Goal: Task Accomplishment & Management: Use online tool/utility

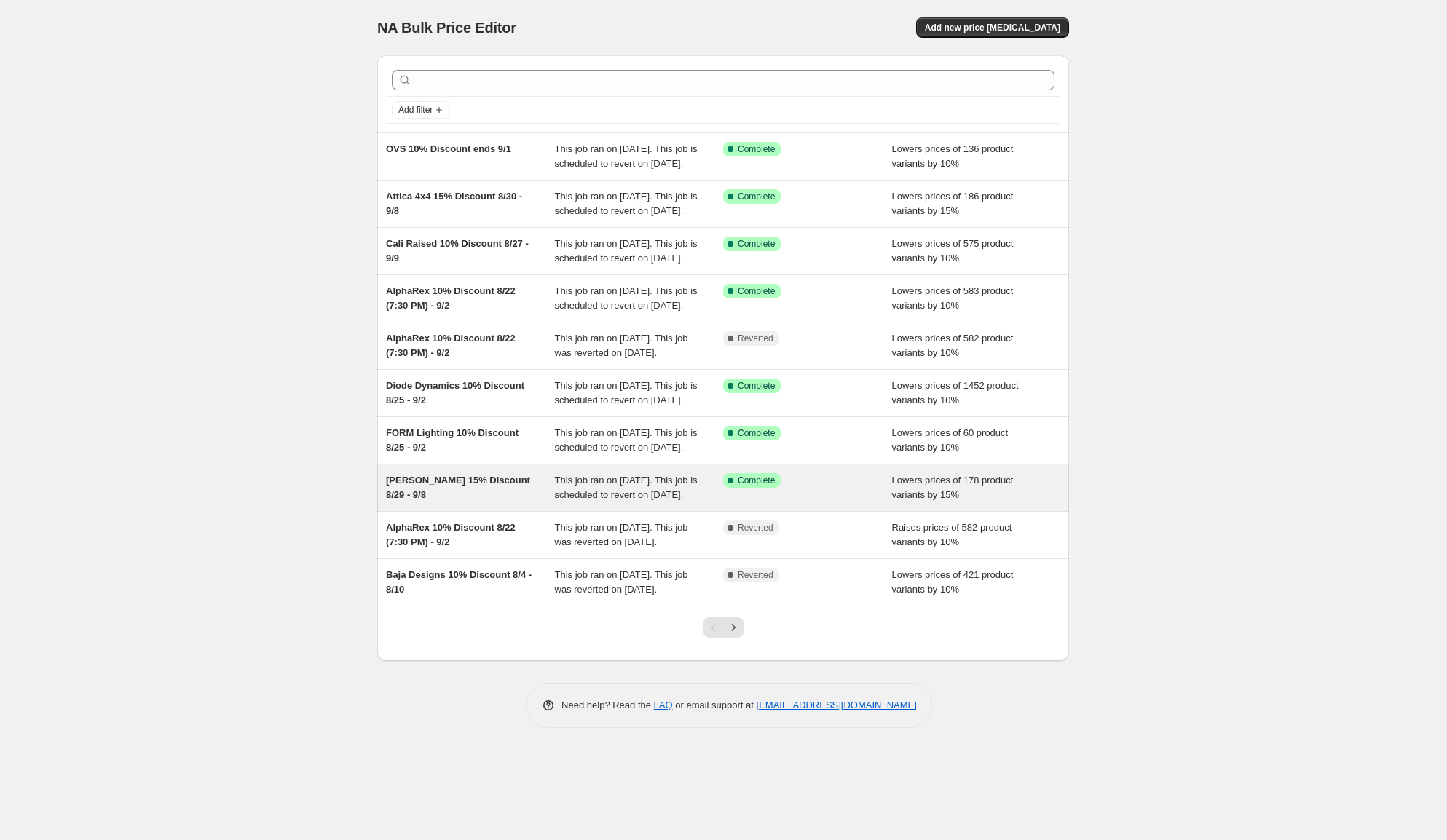
click at [515, 502] on div "[PERSON_NAME] 15% Discount 8/29 - 9/8" at bounding box center [470, 487] width 169 height 29
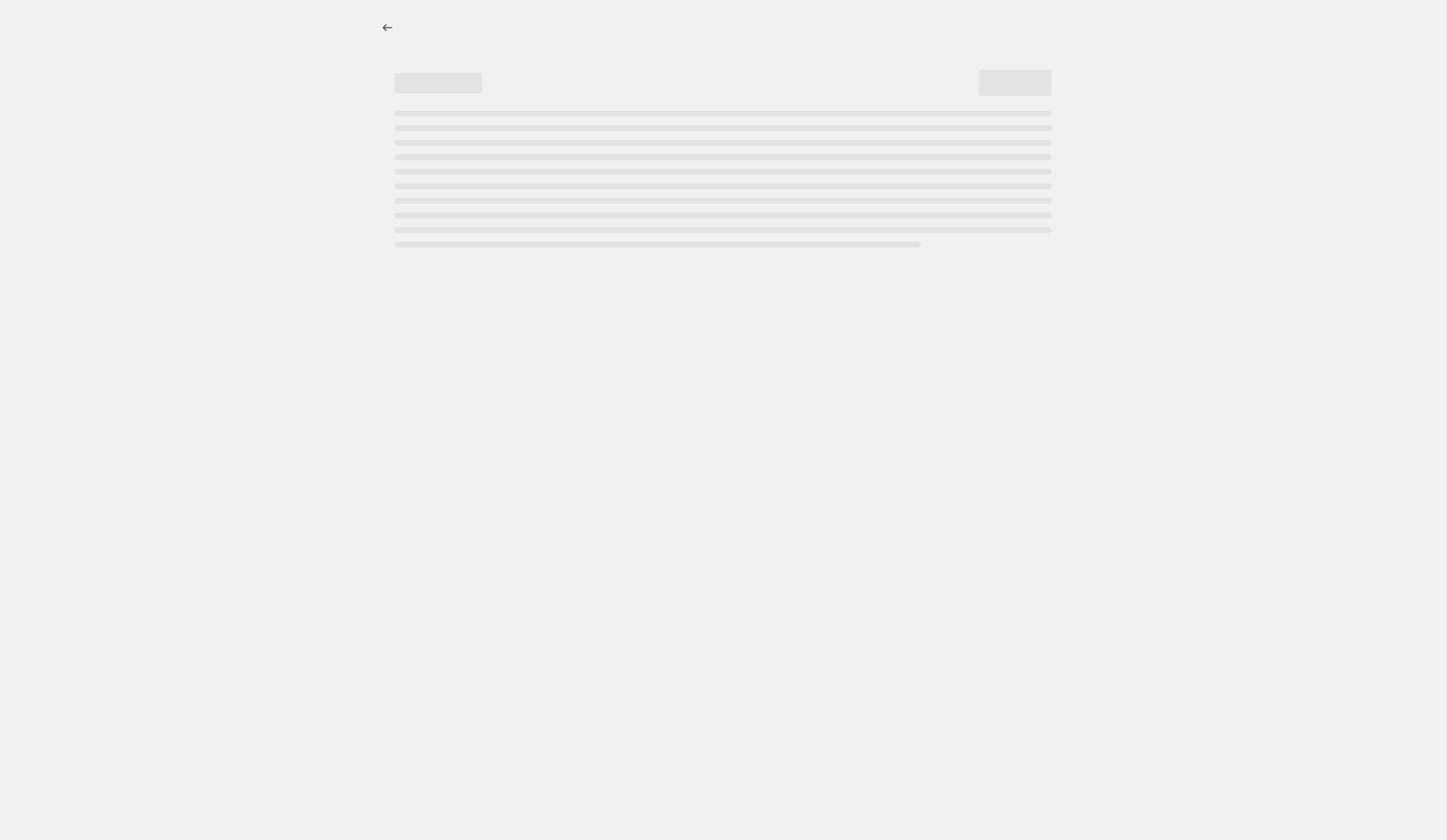
select select "percentage"
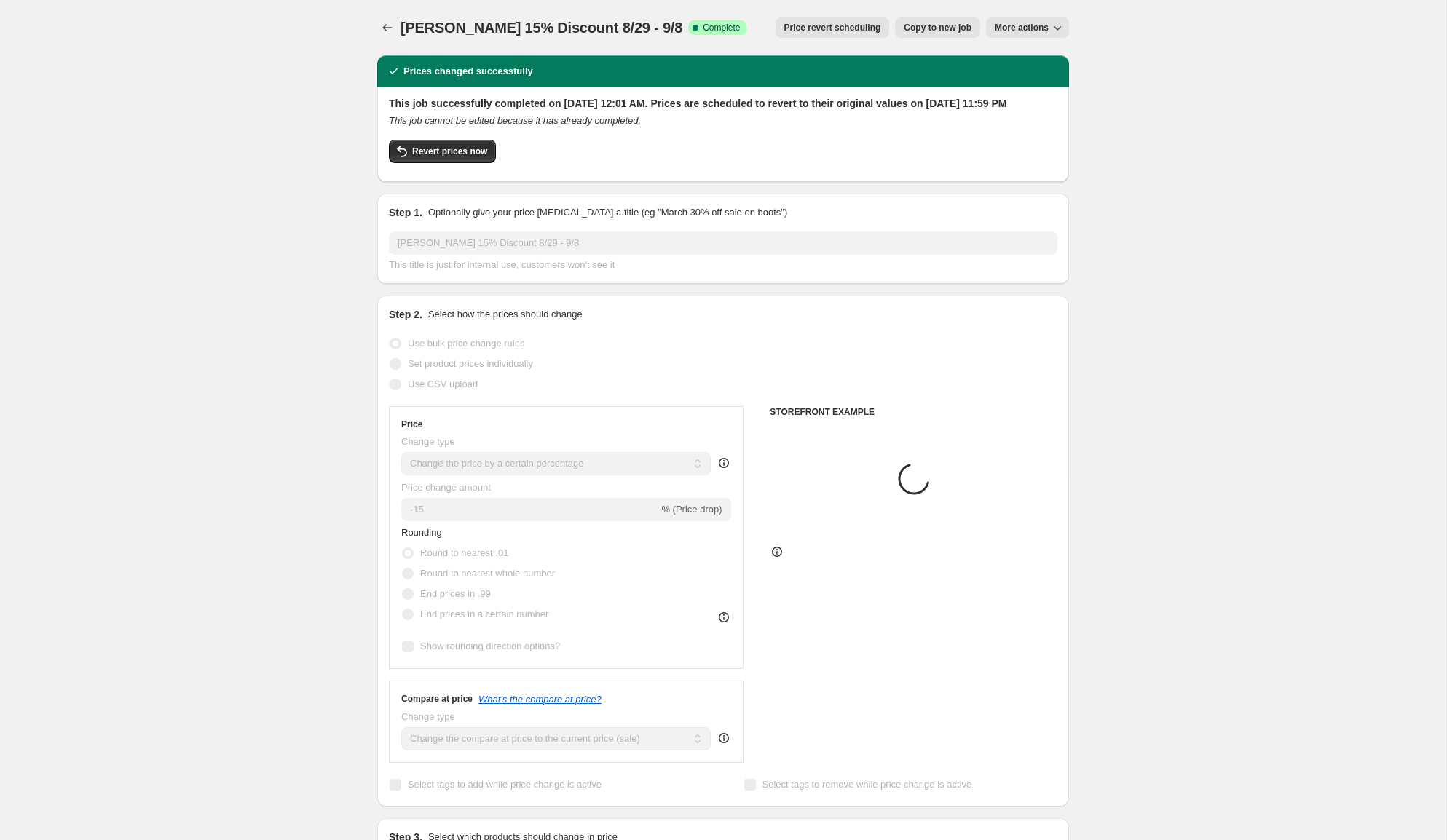
select select "collection"
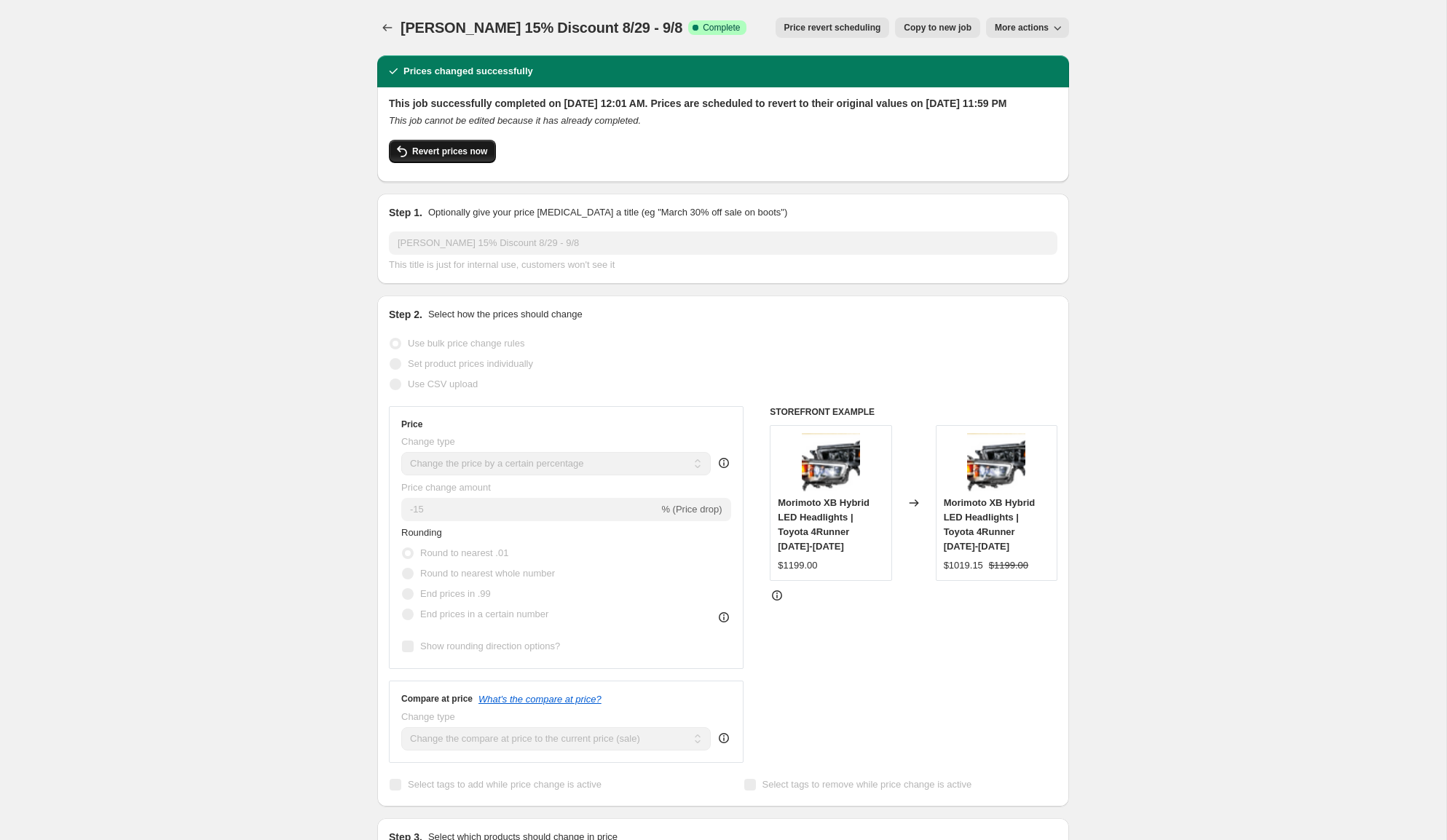
click at [458, 157] on span "Revert prices now" at bounding box center [449, 151] width 75 height 12
checkbox input "false"
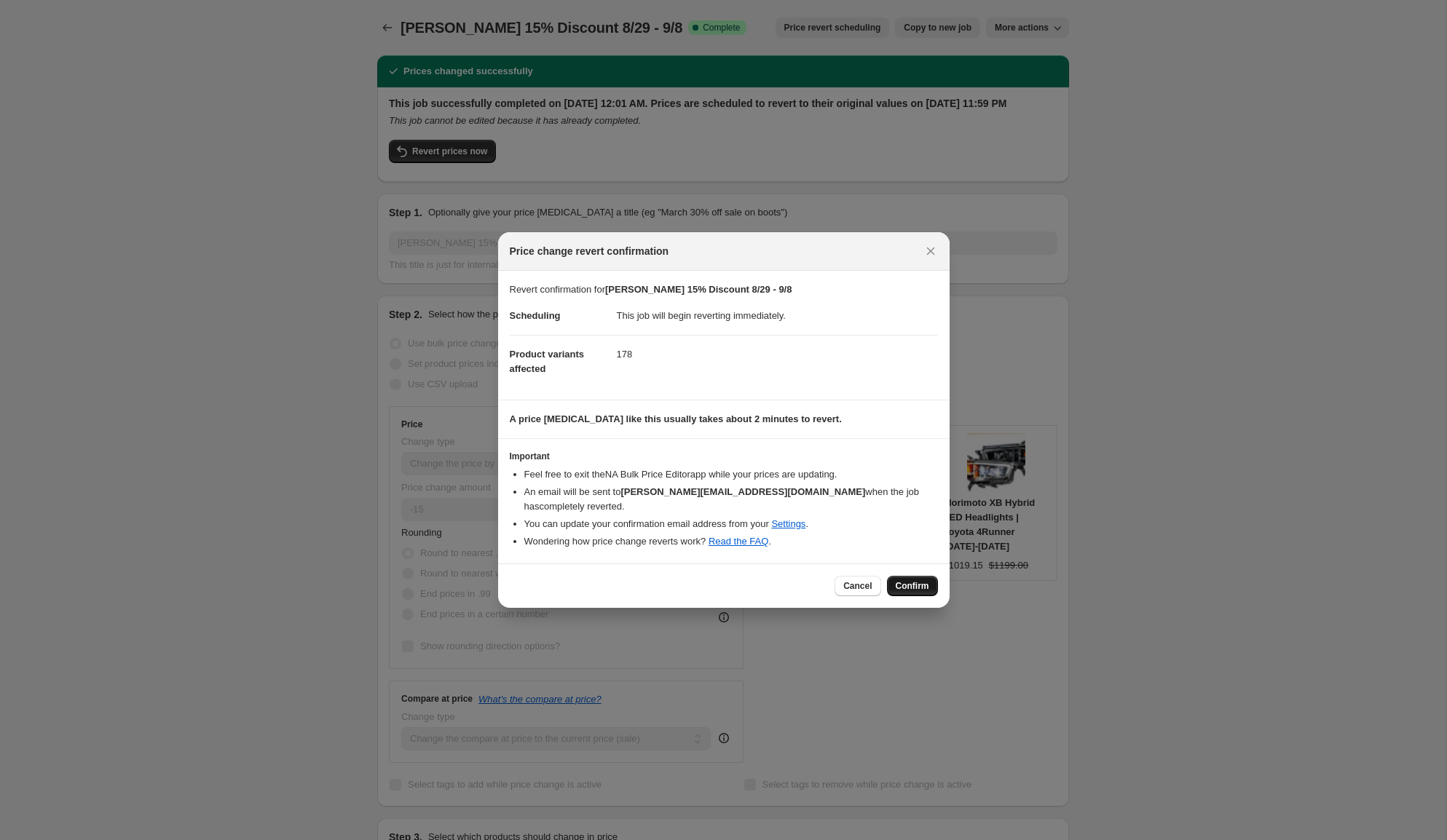
click at [929, 576] on button "Confirm" at bounding box center [912, 585] width 51 height 20
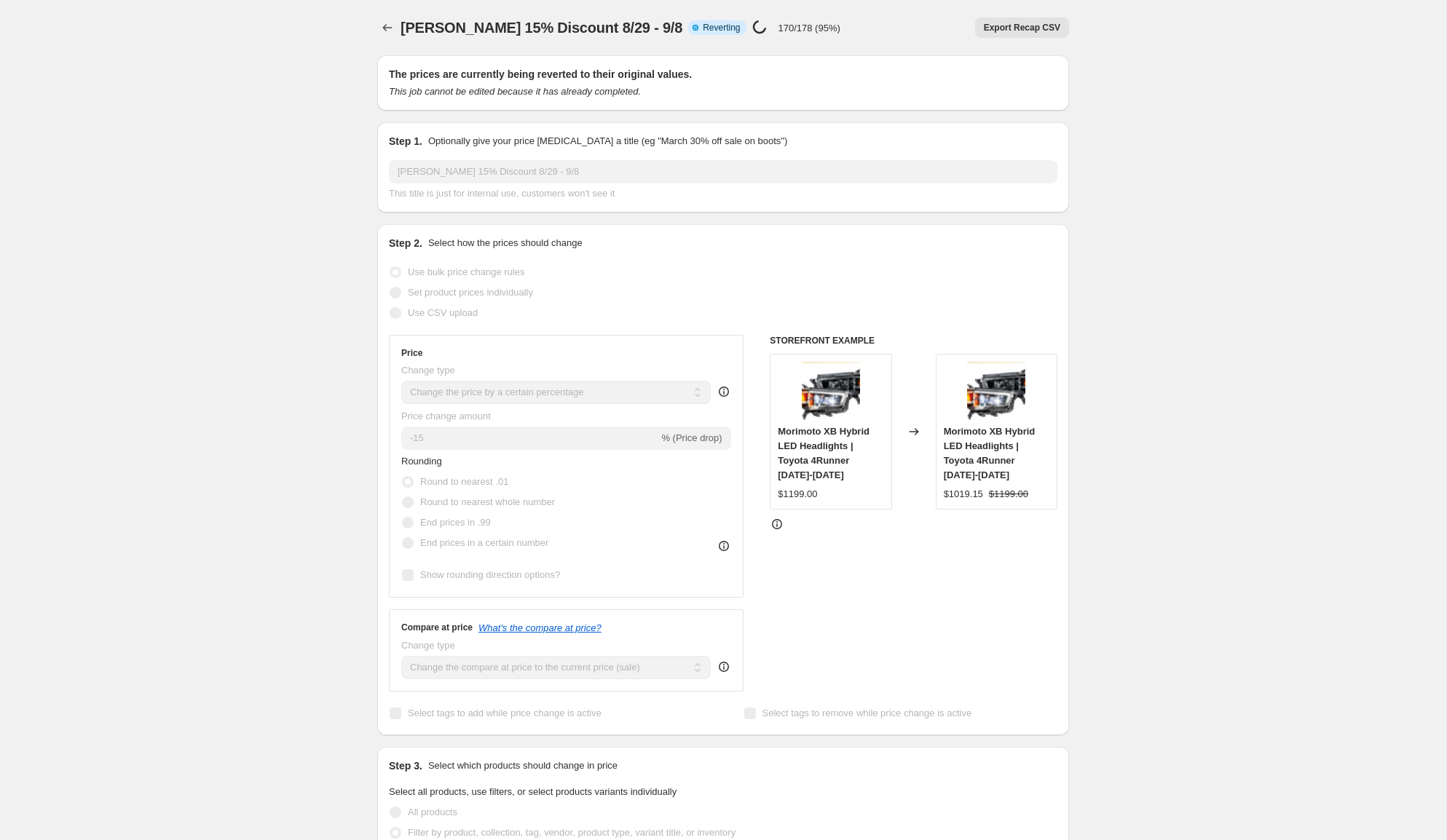
select select "percentage"
select select "collection"
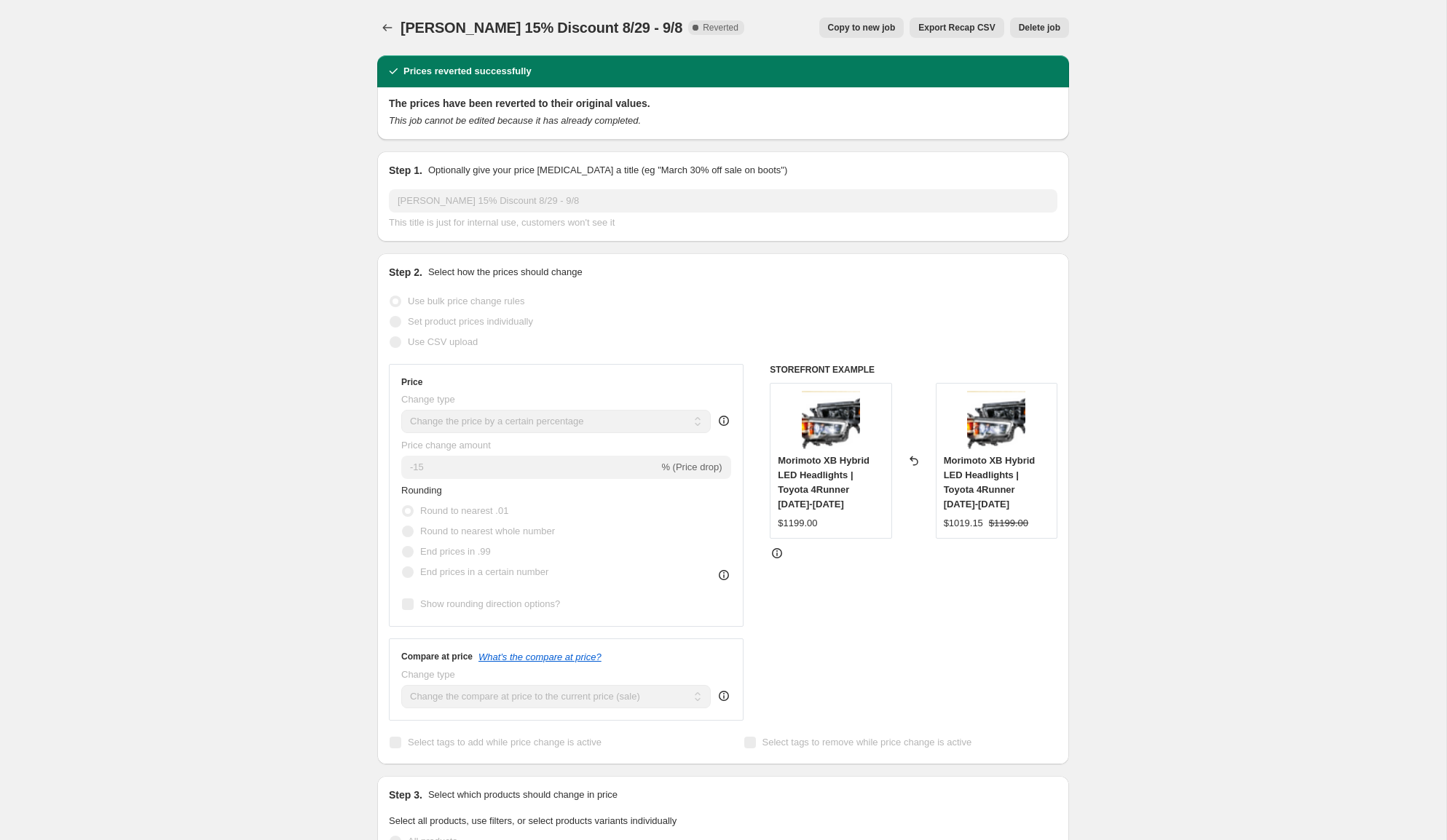
click at [877, 25] on span "Copy to new job" at bounding box center [861, 28] width 67 height 12
select select "percentage"
select select "collection"
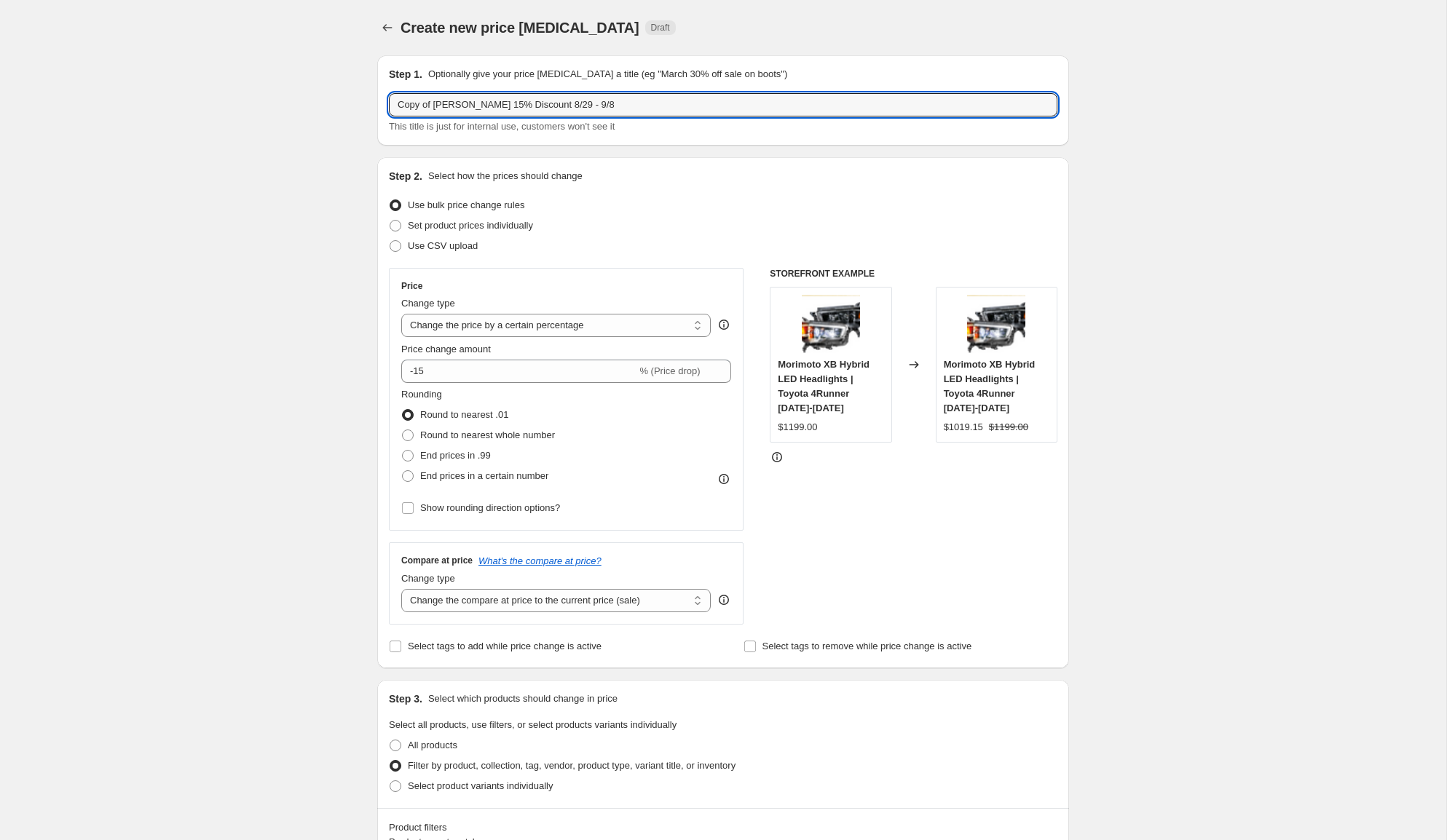
drag, startPoint x: 437, startPoint y: 106, endPoint x: 386, endPoint y: 100, distance: 51.4
click at [386, 100] on div "Step 1. Optionally give your price [MEDICAL_DATA] a title (eg "March 30% off sa…" at bounding box center [724, 100] width 692 height 91
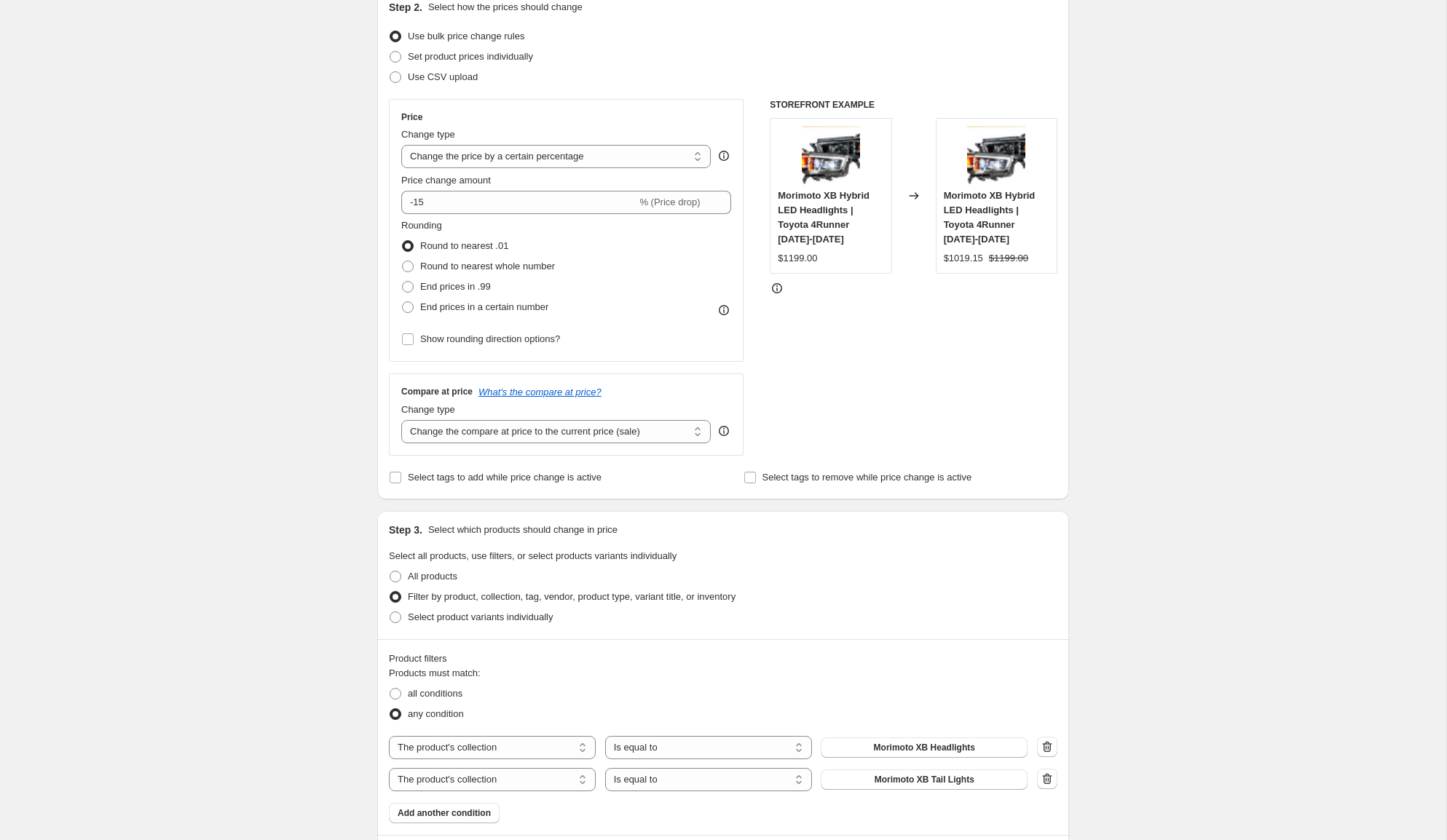
scroll to position [235, 0]
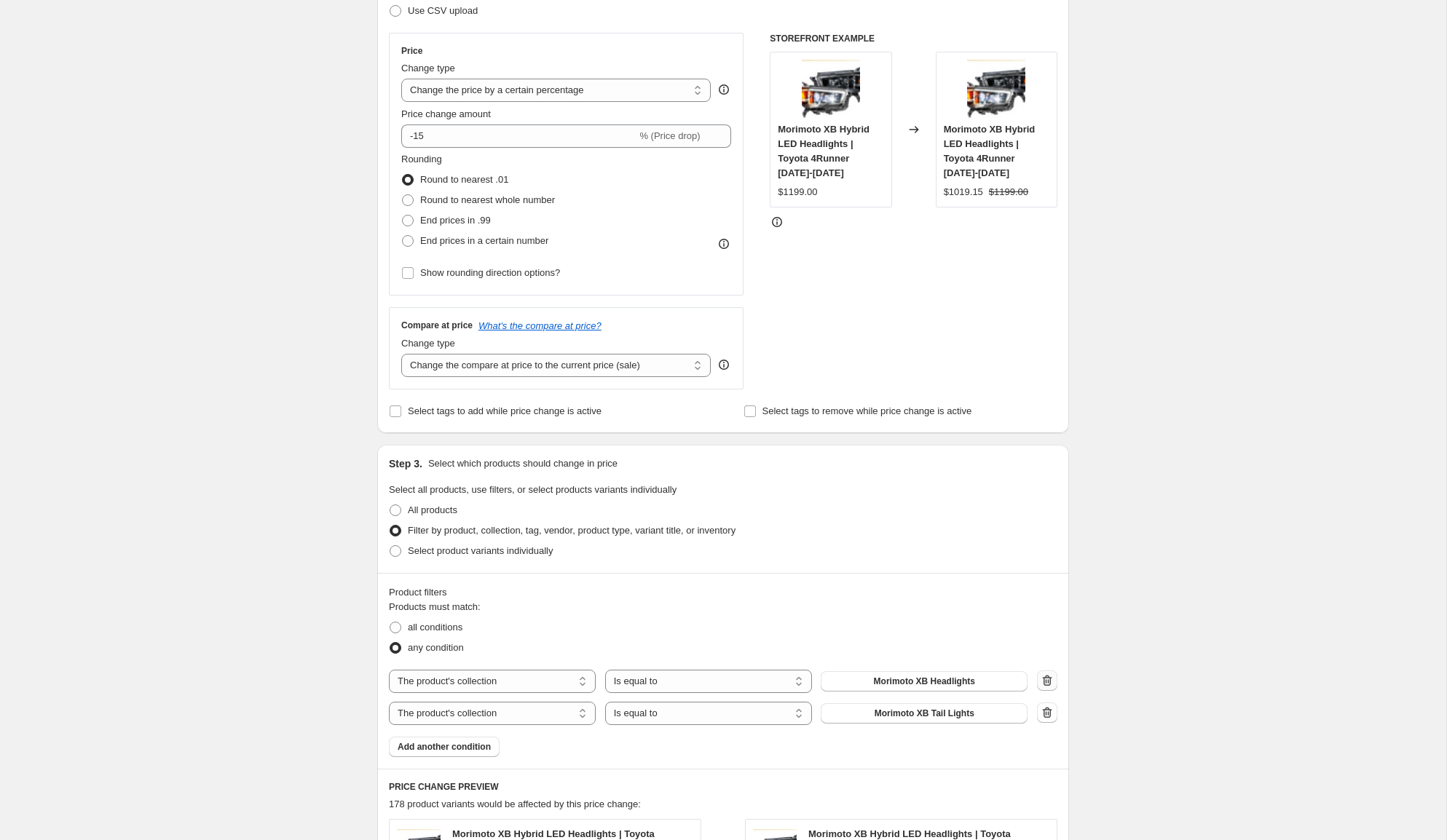
type input "[PERSON_NAME] 15% Discount 8/29 - 9/8"
click at [1047, 687] on icon "button" at bounding box center [1046, 680] width 14 height 14
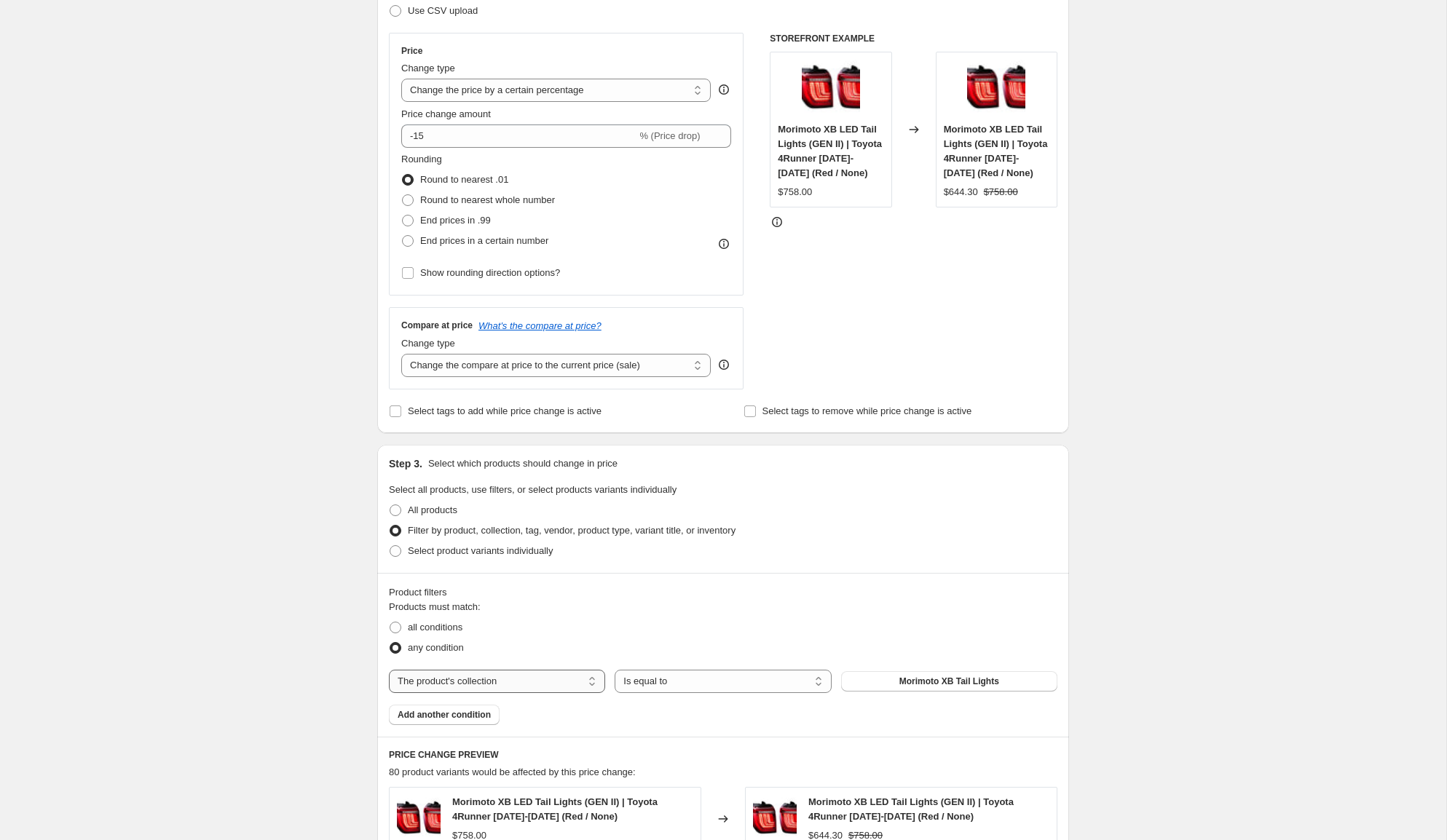
click at [477, 679] on select "The product The product's collection The product's tag The product's vendor The…" at bounding box center [497, 681] width 216 height 23
select select "vendor"
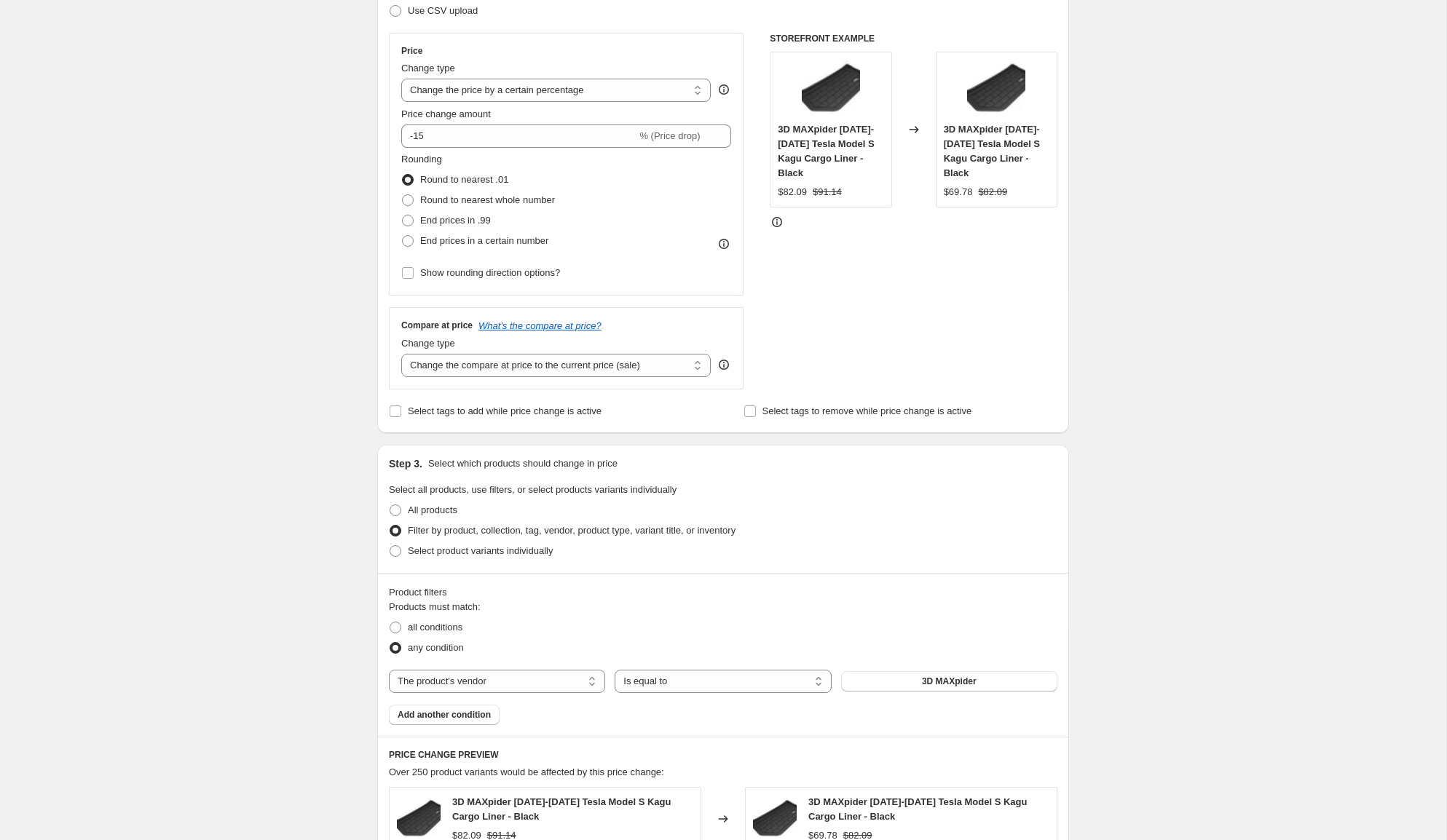
click at [961, 682] on span "3D MAXpider" at bounding box center [949, 681] width 55 height 12
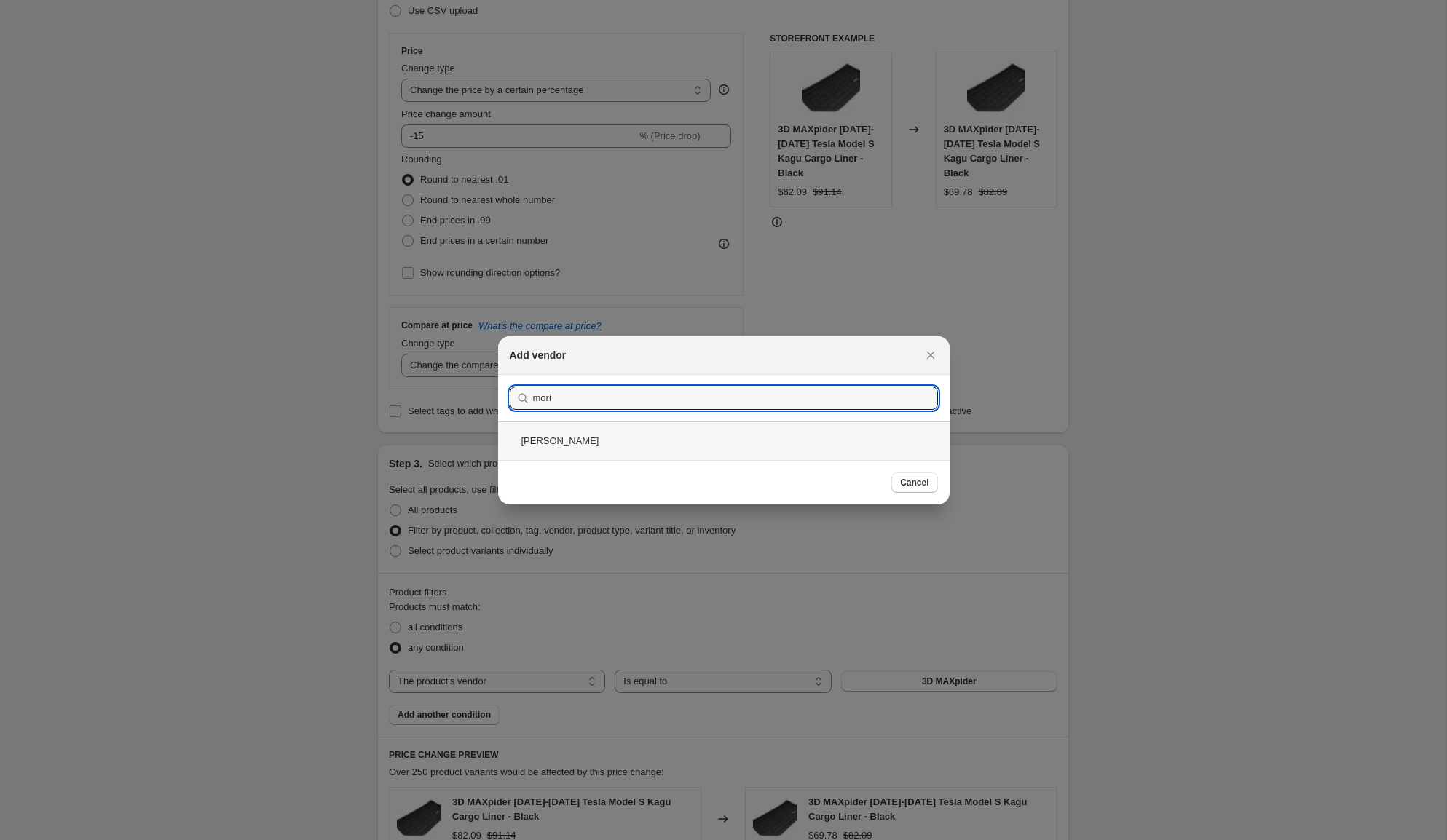
type input "mori"
click at [603, 451] on div "[PERSON_NAME]" at bounding box center [724, 441] width 452 height 39
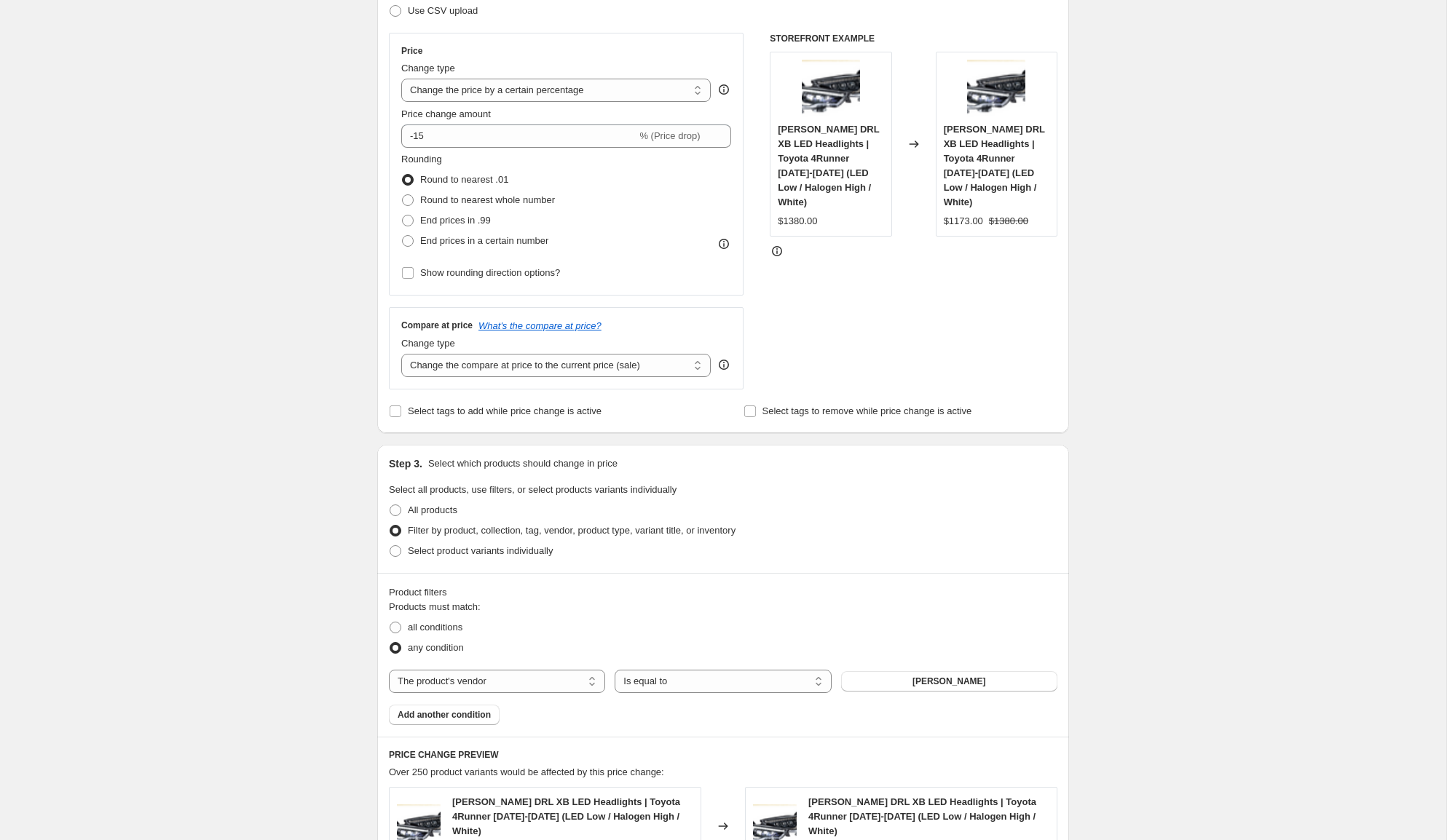
scroll to position [817, 0]
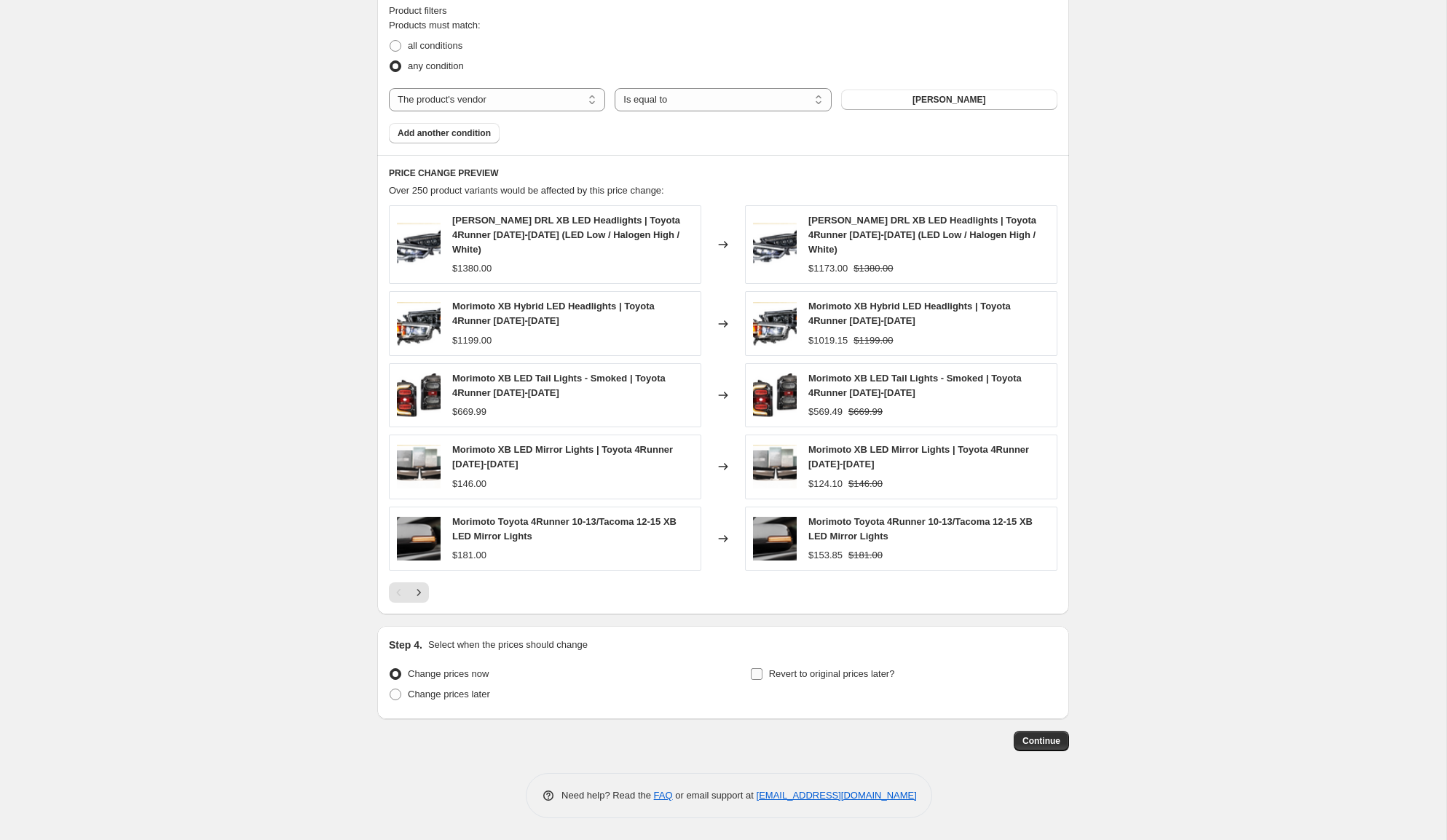
click at [843, 672] on span "Revert to original prices later?" at bounding box center [832, 674] width 126 height 11
click at [762, 672] on input "Revert to original prices later?" at bounding box center [756, 675] width 12 height 12
checkbox input "true"
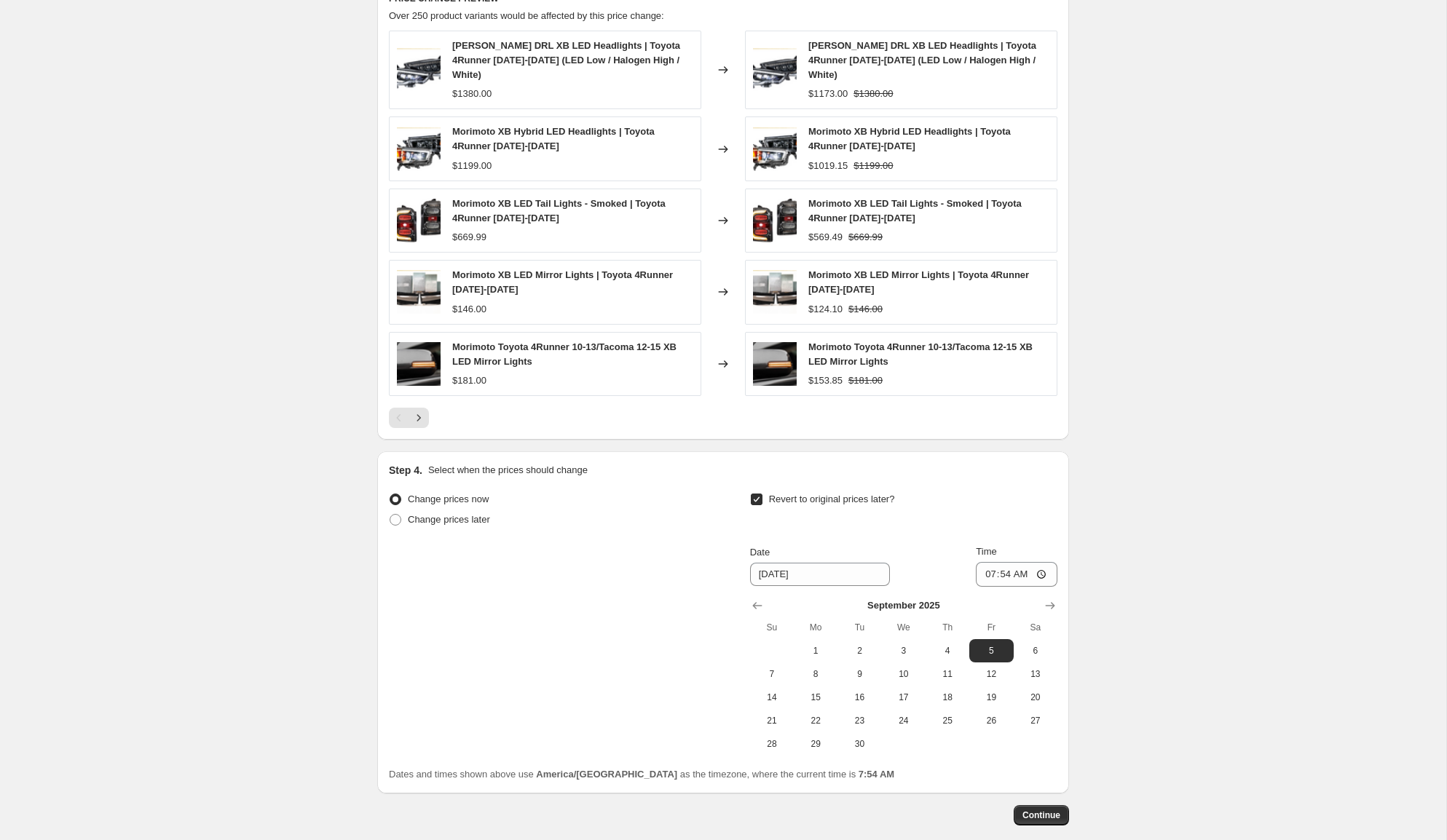
scroll to position [982, 0]
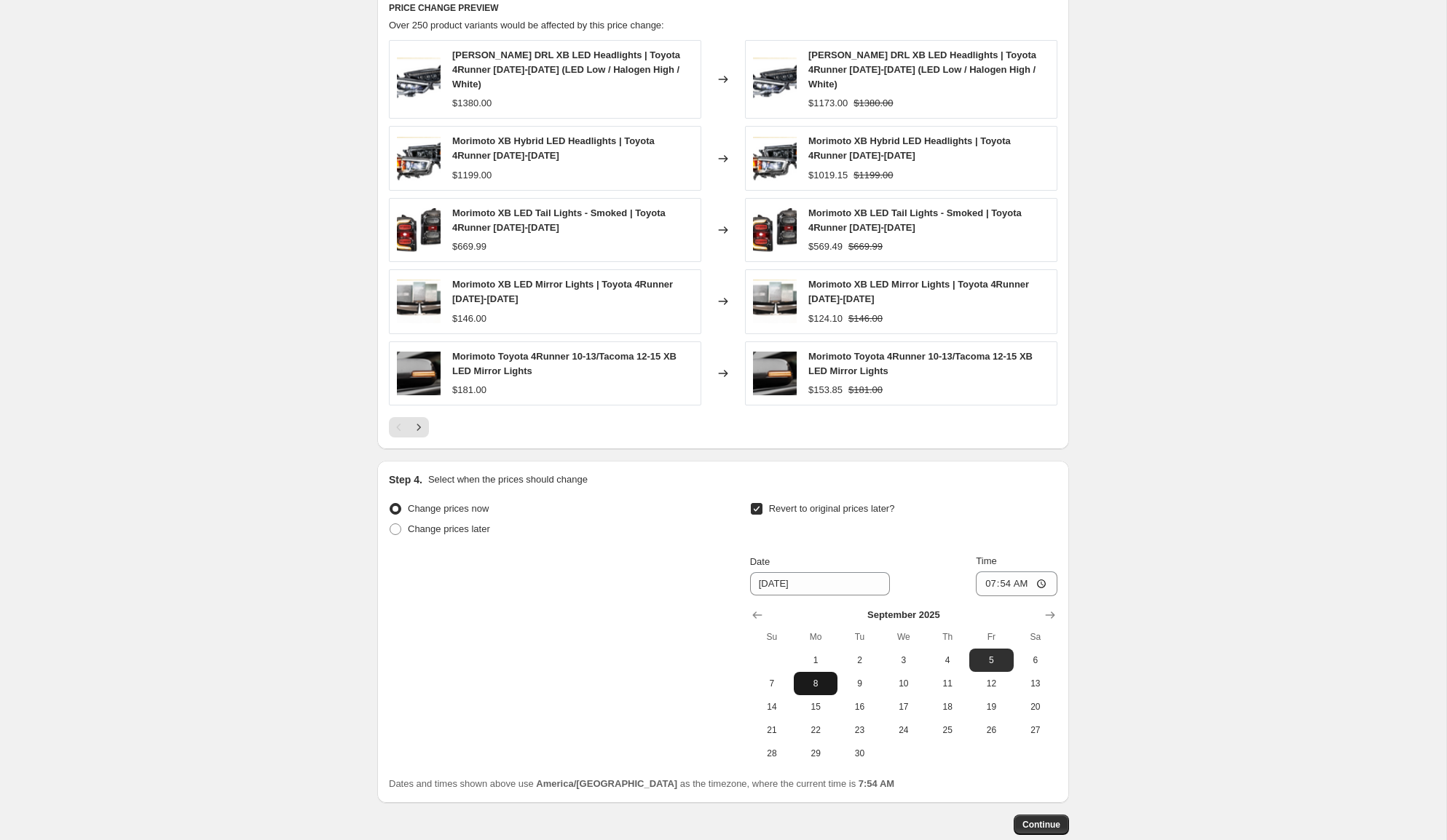
click at [834, 679] on button "8" at bounding box center [816, 683] width 43 height 23
type input "[DATE]"
click at [985, 583] on input "07:54" at bounding box center [1016, 583] width 82 height 25
type input "23:59"
click at [1046, 827] on span "Continue" at bounding box center [1041, 825] width 38 height 12
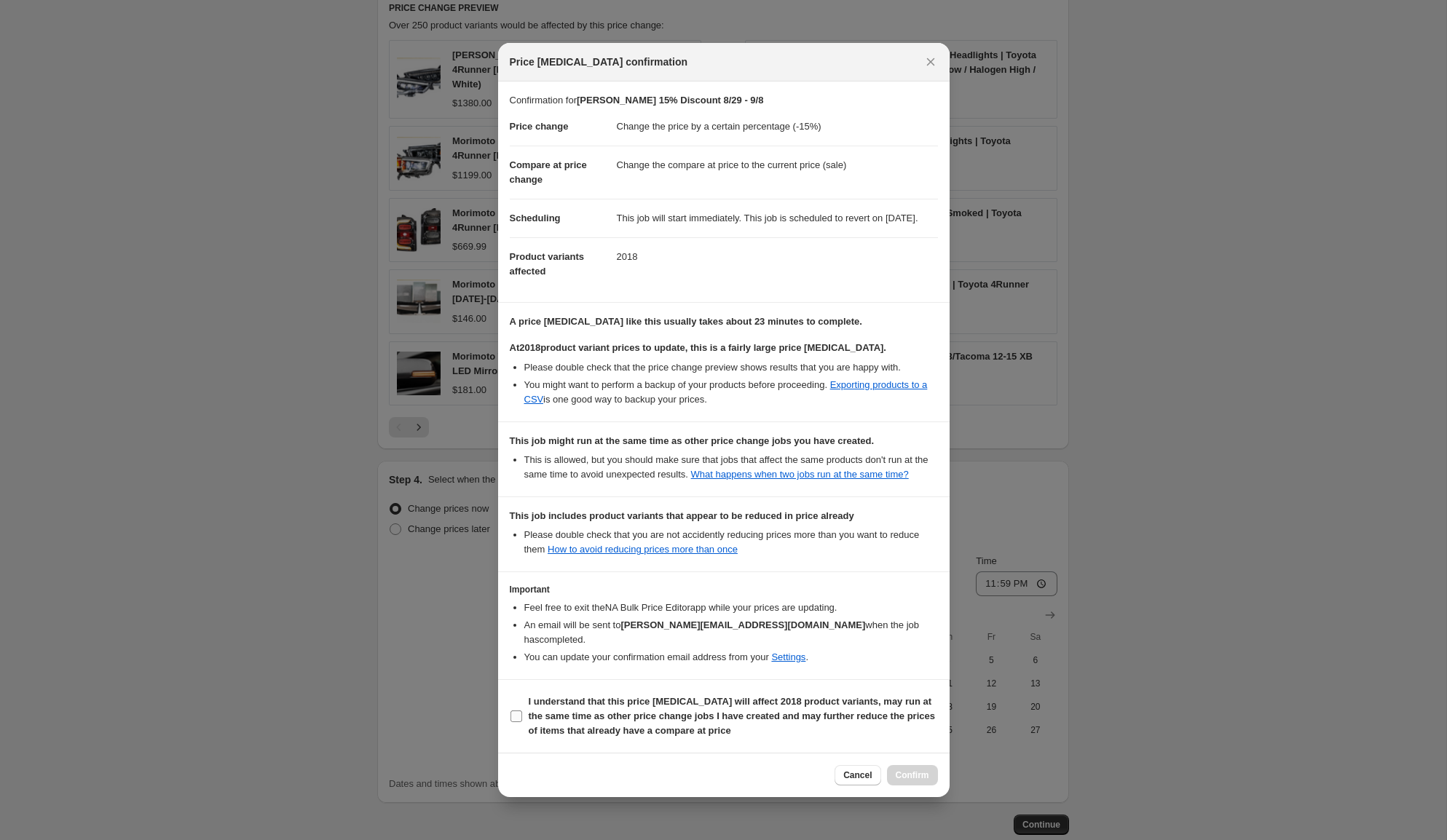
click at [795, 711] on b "I understand that this price [MEDICAL_DATA] will affect 2018 product variants, …" at bounding box center [732, 715] width 407 height 40
click at [522, 711] on input "I understand that this price [MEDICAL_DATA] will affect 2018 product variants, …" at bounding box center [517, 716] width 12 height 12
checkbox input "true"
click at [908, 781] on span "Confirm" at bounding box center [912, 776] width 34 height 12
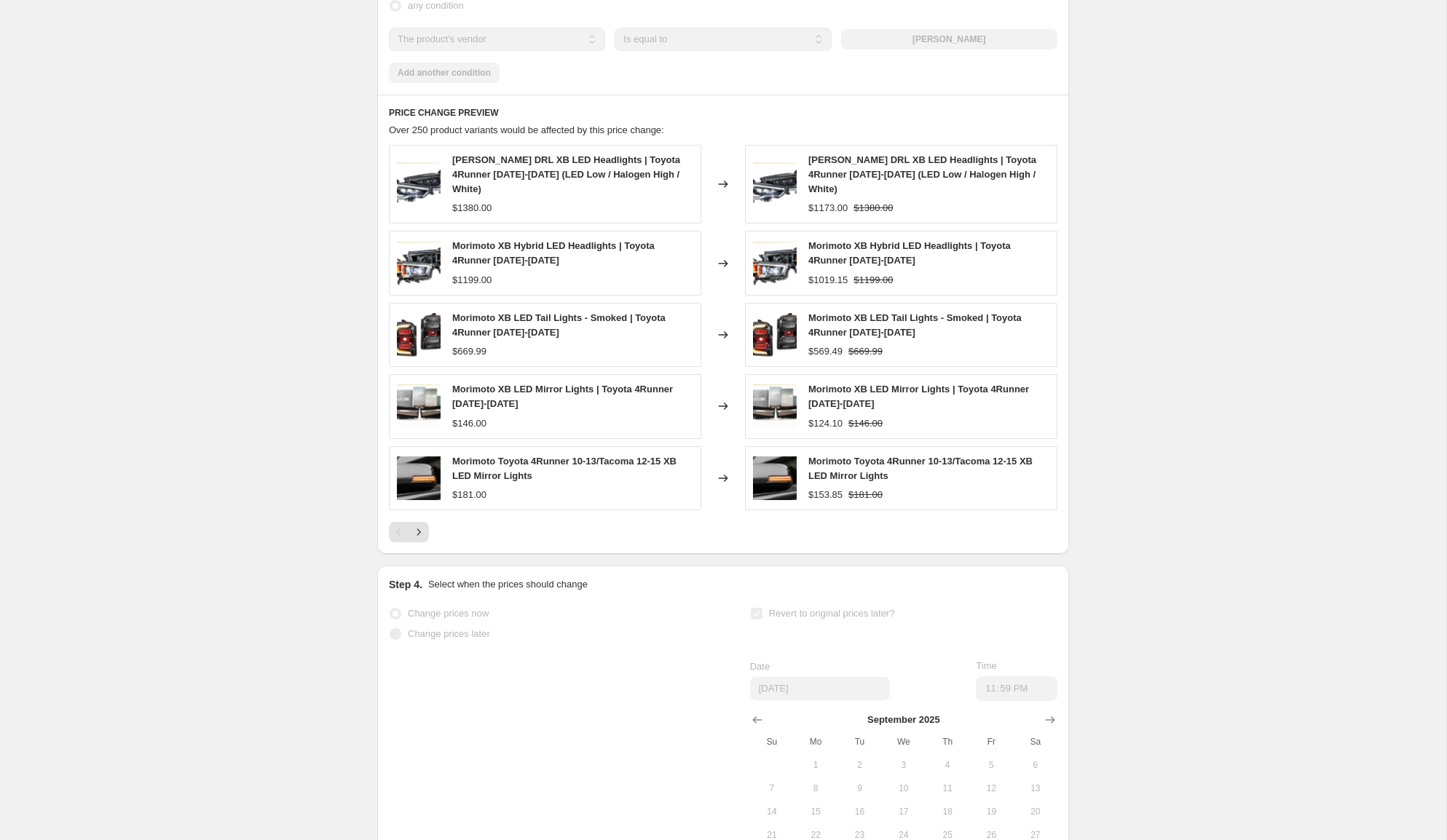
scroll to position [1020, 0]
